Goal: Communication & Community: Answer question/provide support

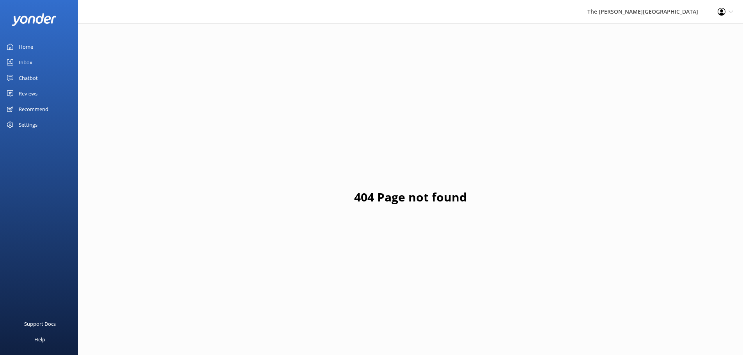
click at [30, 57] on div "Inbox" at bounding box center [26, 63] width 14 height 16
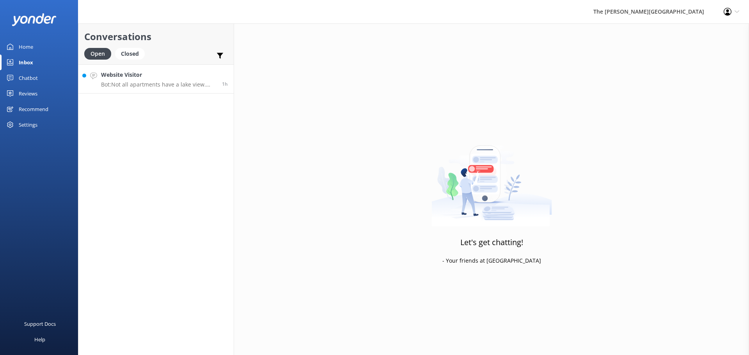
click at [116, 83] on p "Bot: Not all apartments have a lake view. Only those with "[GEOGRAPHIC_DATA]" i…" at bounding box center [158, 84] width 115 height 7
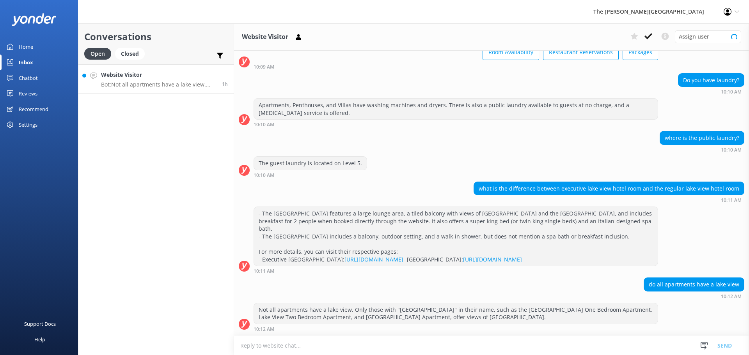
scroll to position [56, 0]
click at [651, 39] on icon at bounding box center [648, 36] width 8 height 8
